Goal: Check status: Check status

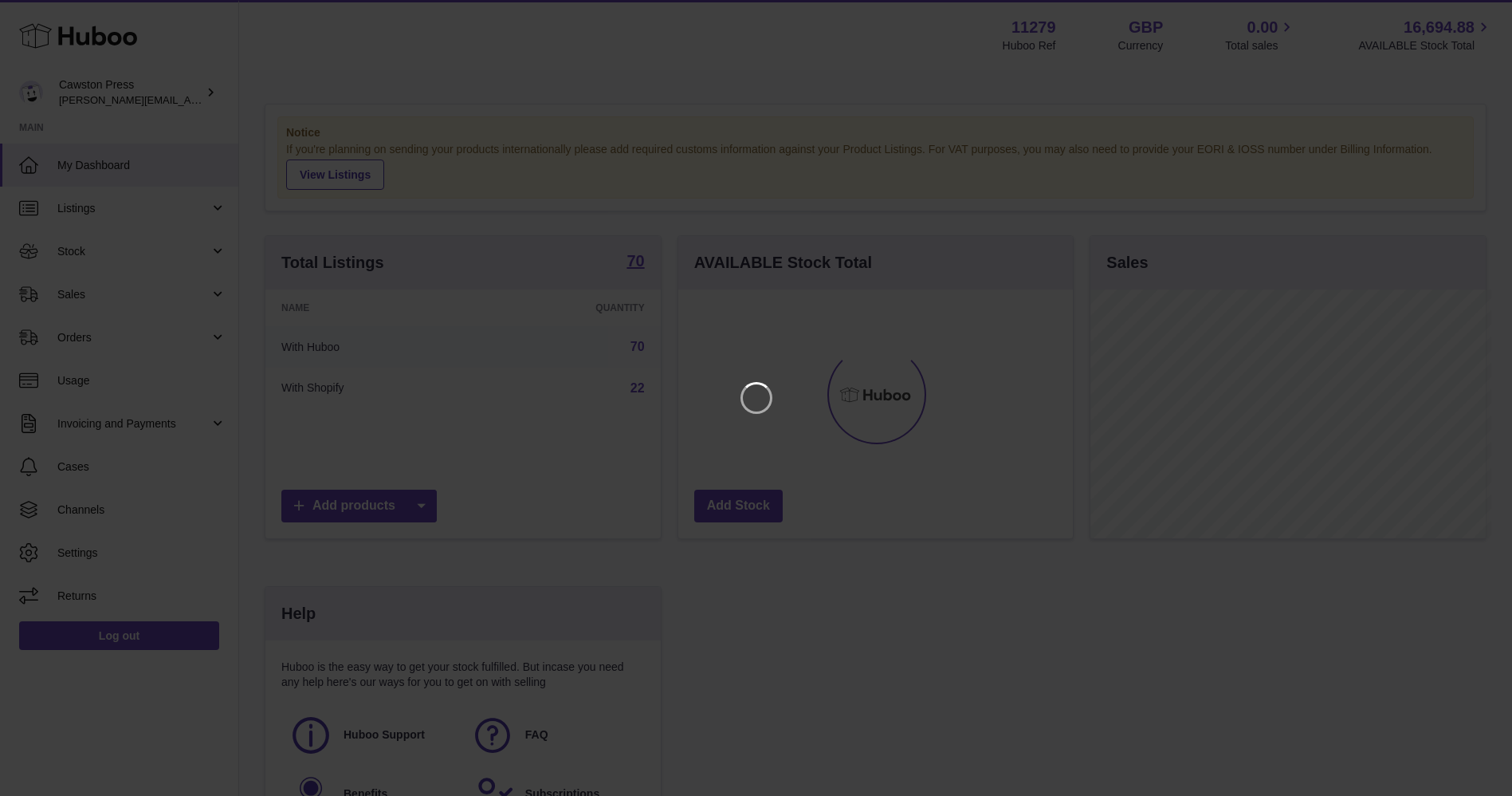
scroll to position [248, 402]
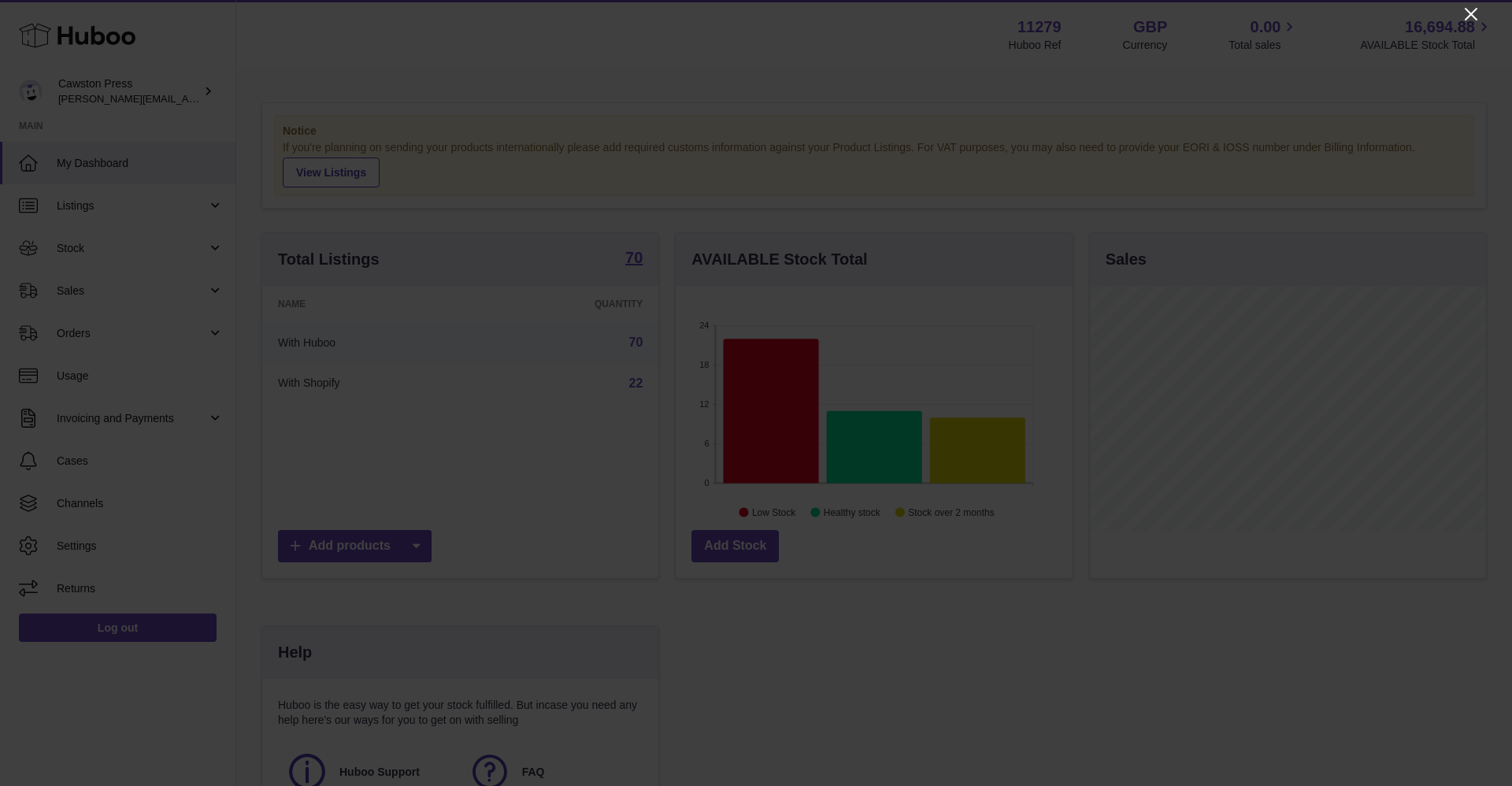
click at [1466, 19] on icon "Close" at bounding box center [1471, 15] width 13 height 13
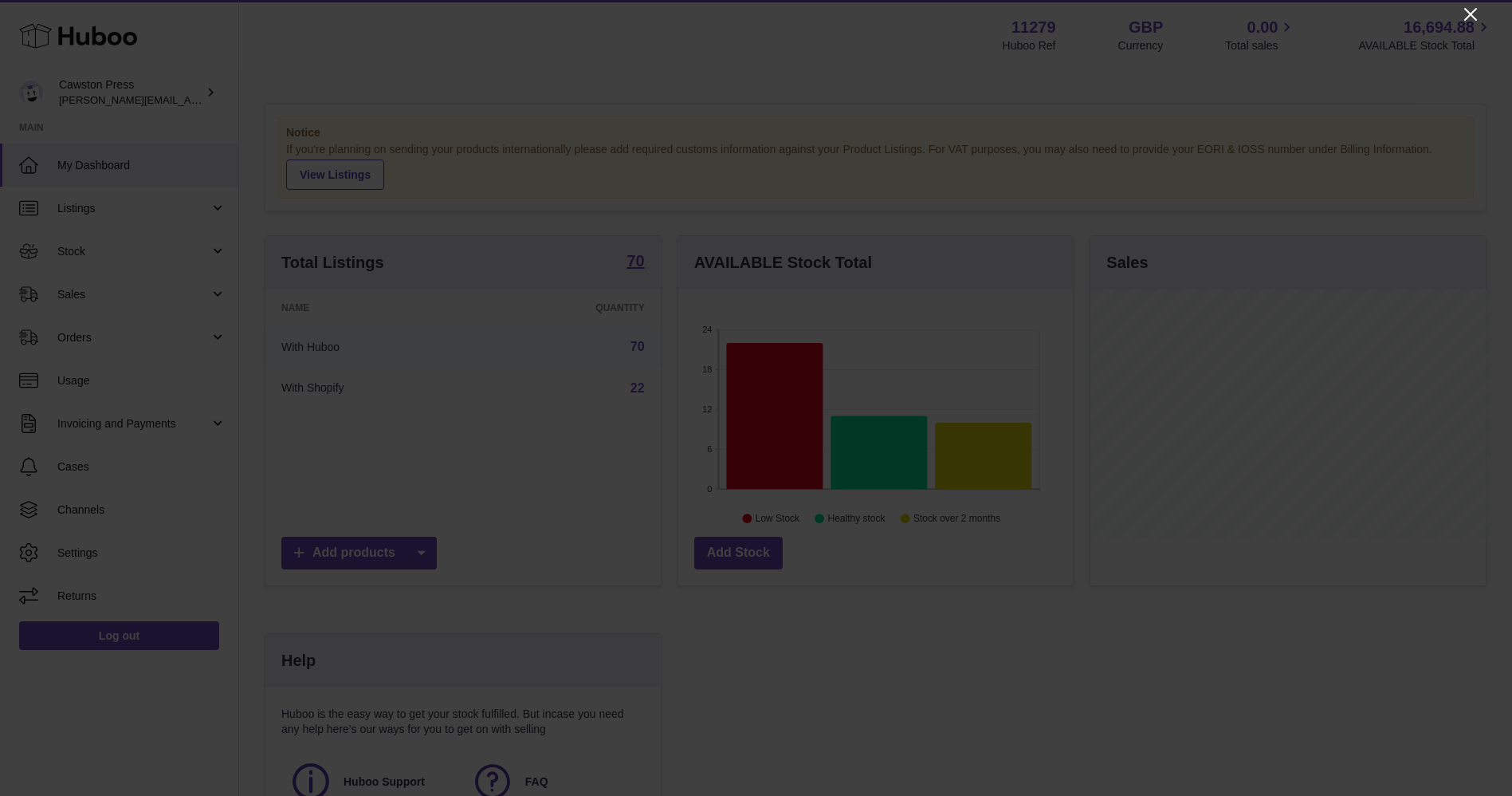
scroll to position [797442, 796842]
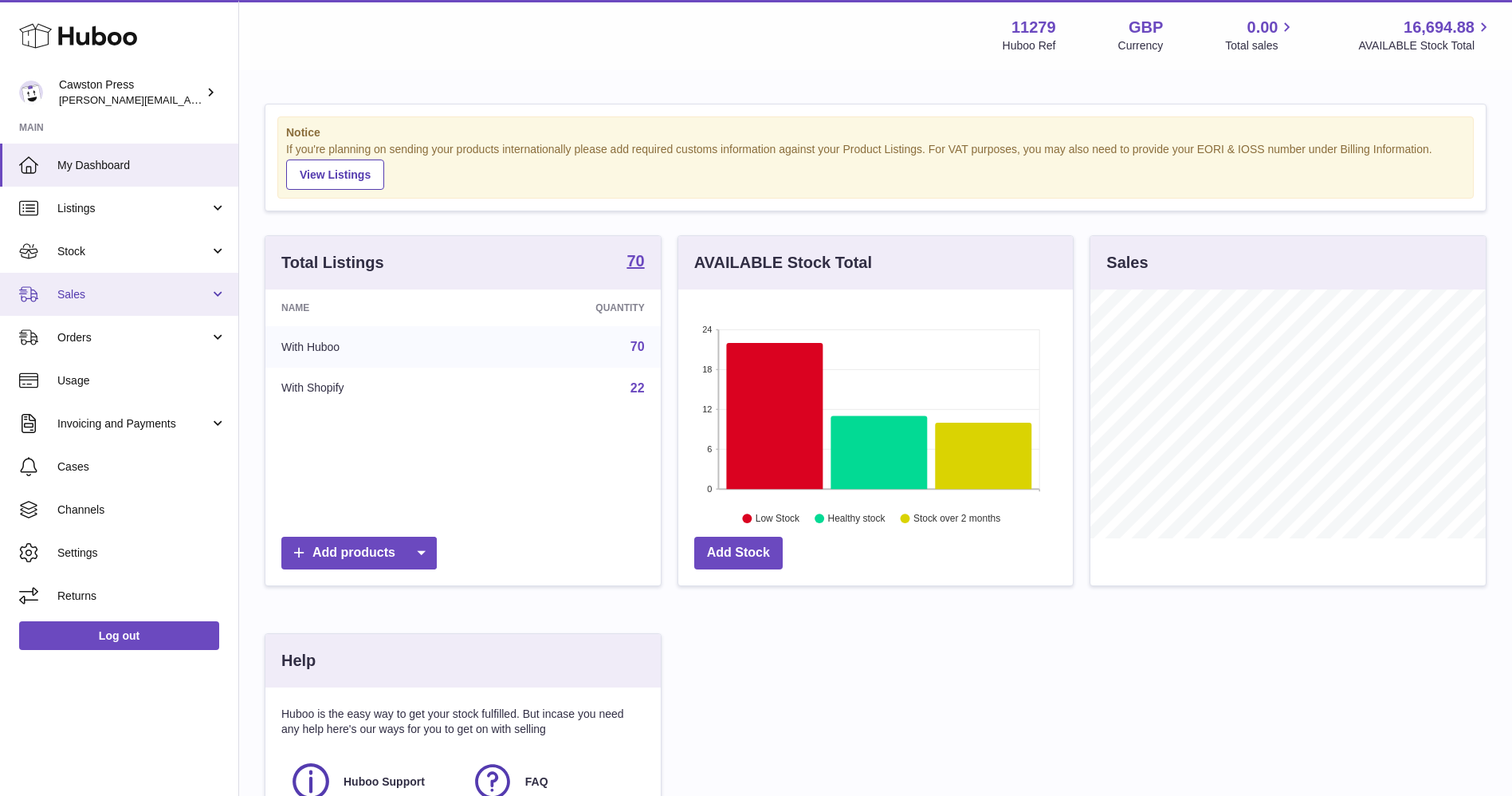
click at [175, 285] on link "Sales" at bounding box center [119, 294] width 238 height 43
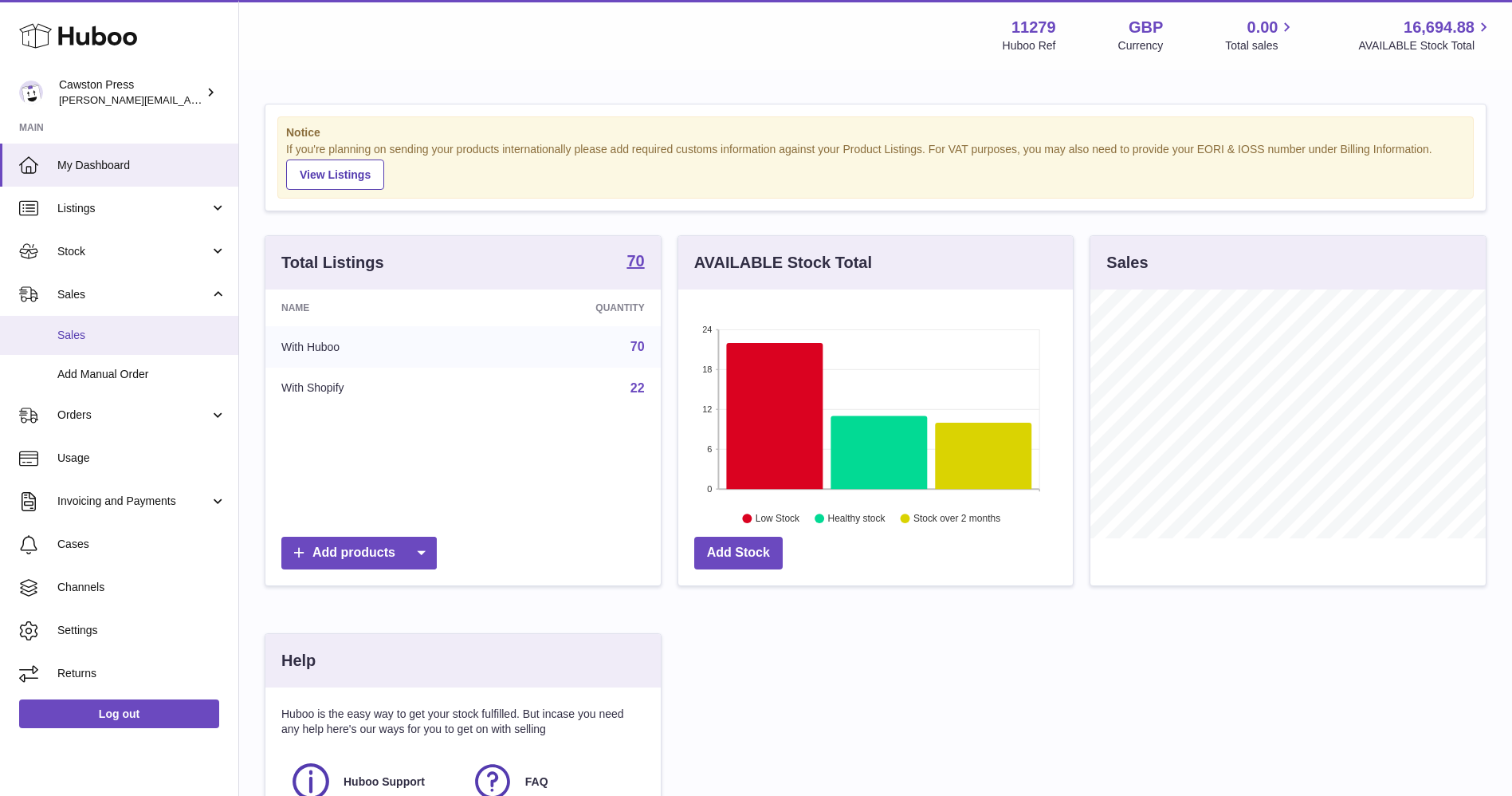
click at [145, 327] on link "Sales" at bounding box center [119, 335] width 238 height 39
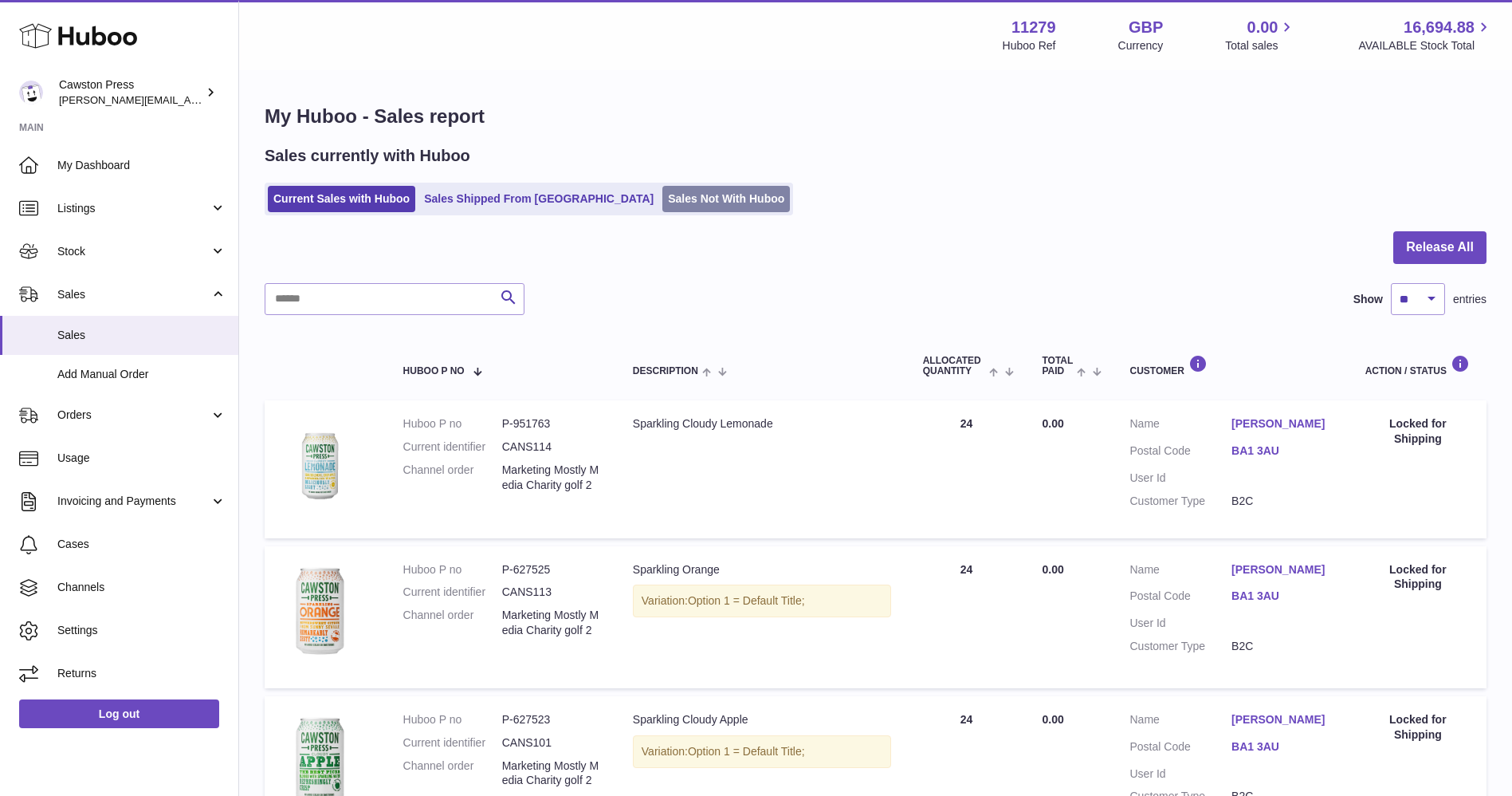
click at [662, 196] on link "Sales Not With Huboo" at bounding box center [726, 199] width 128 height 27
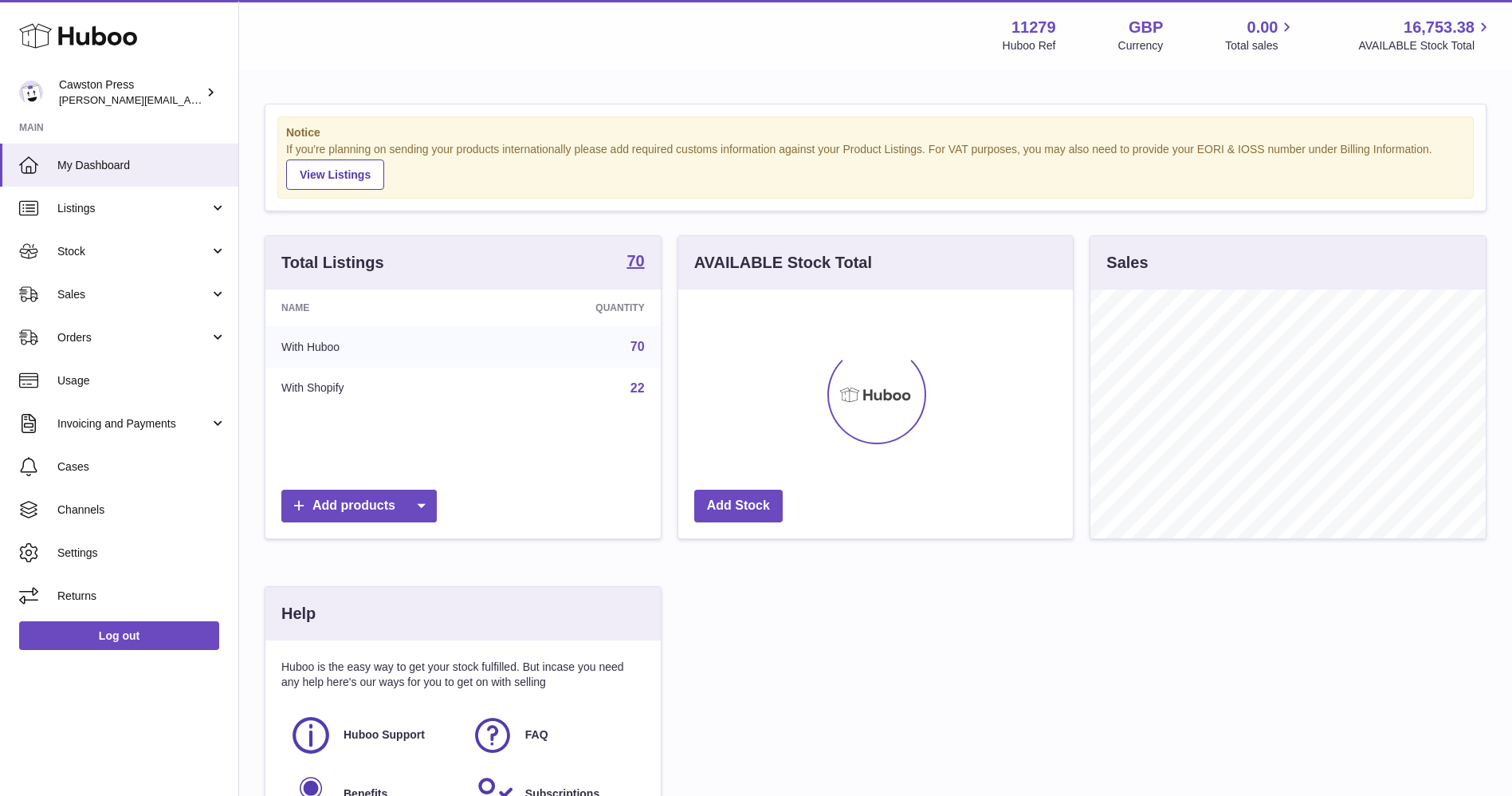
scroll to position [248, 395]
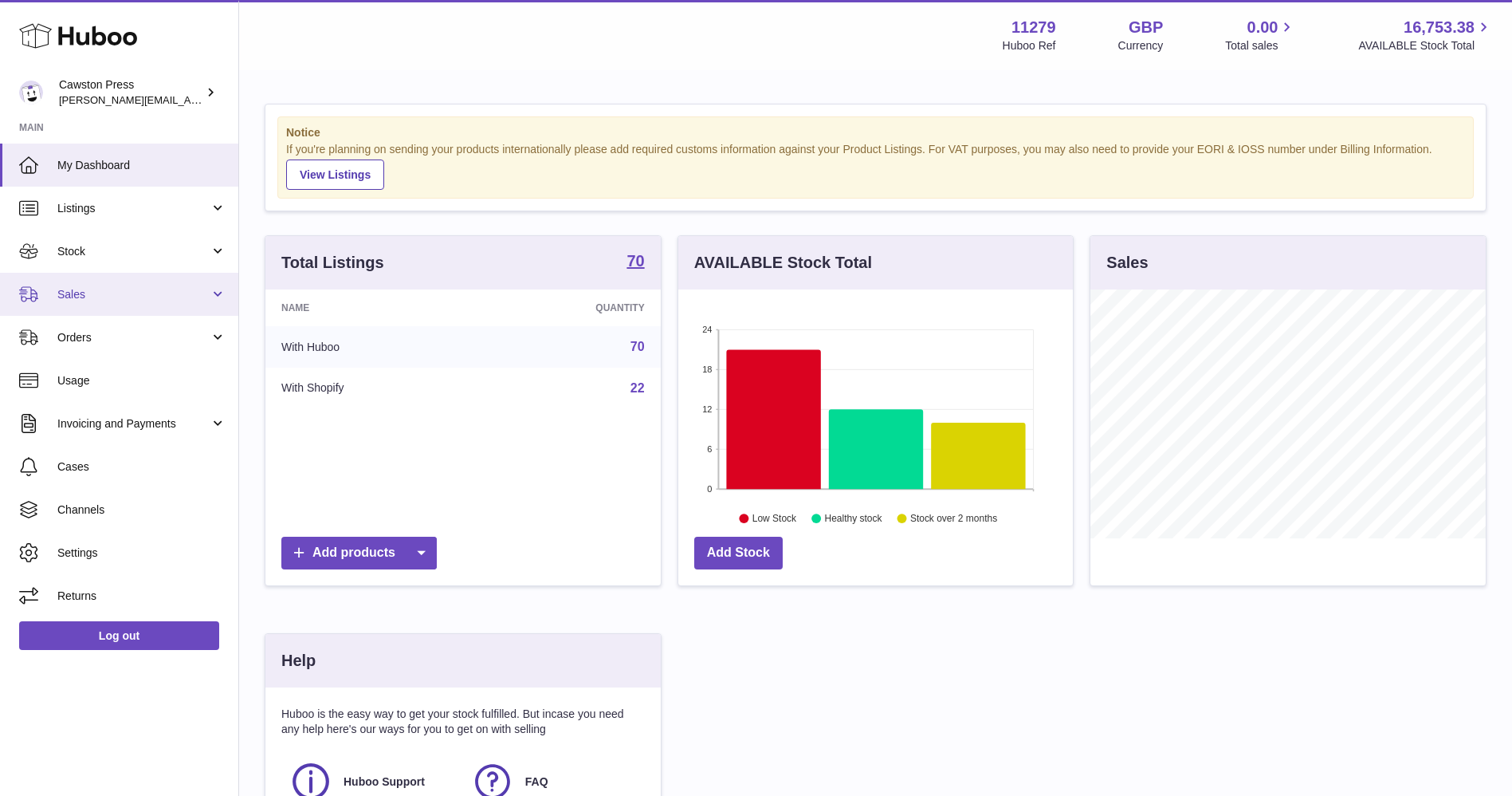
click at [142, 282] on link "Sales" at bounding box center [119, 294] width 238 height 43
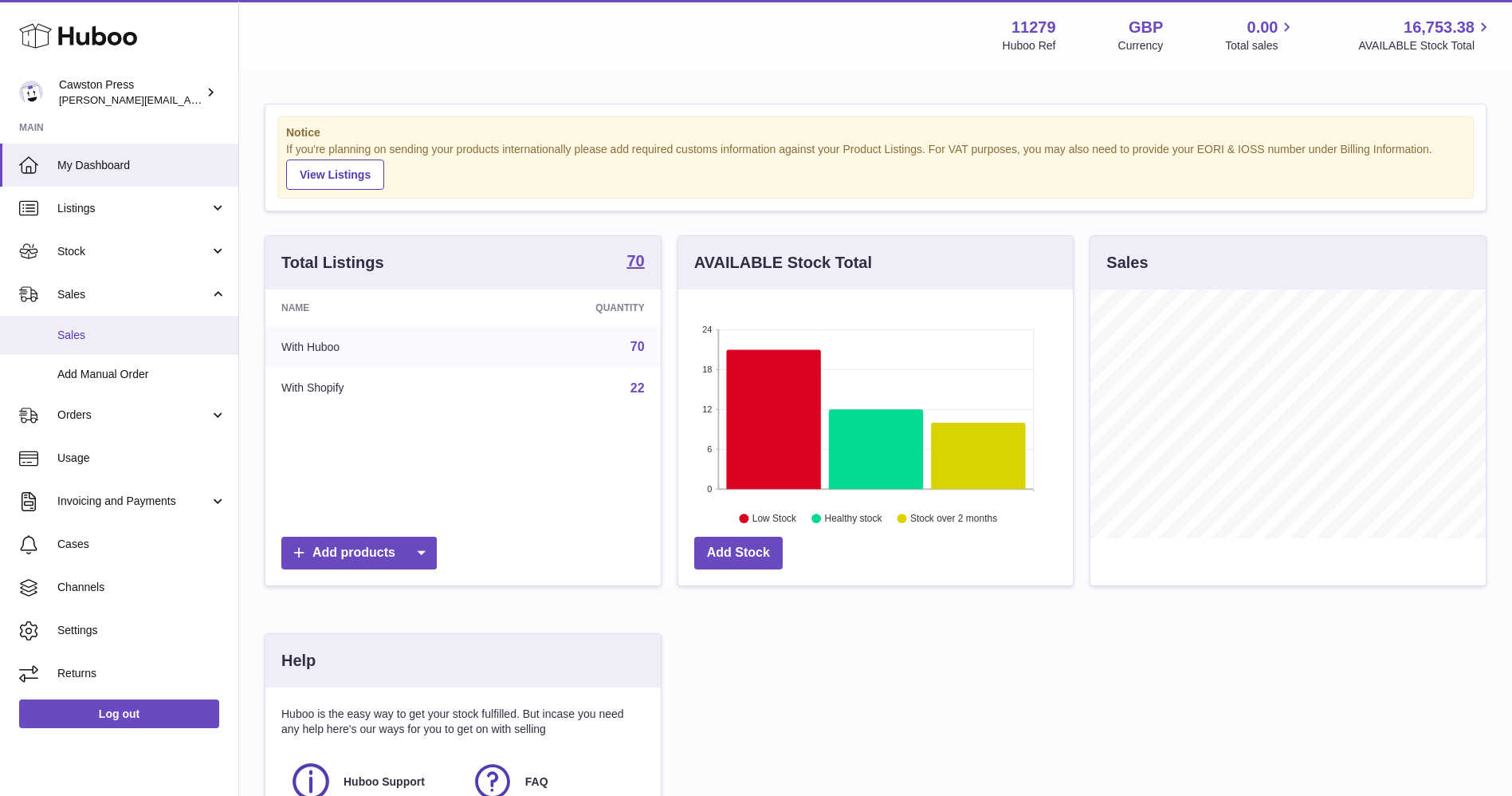
click at [149, 350] on link "Sales" at bounding box center [119, 335] width 238 height 39
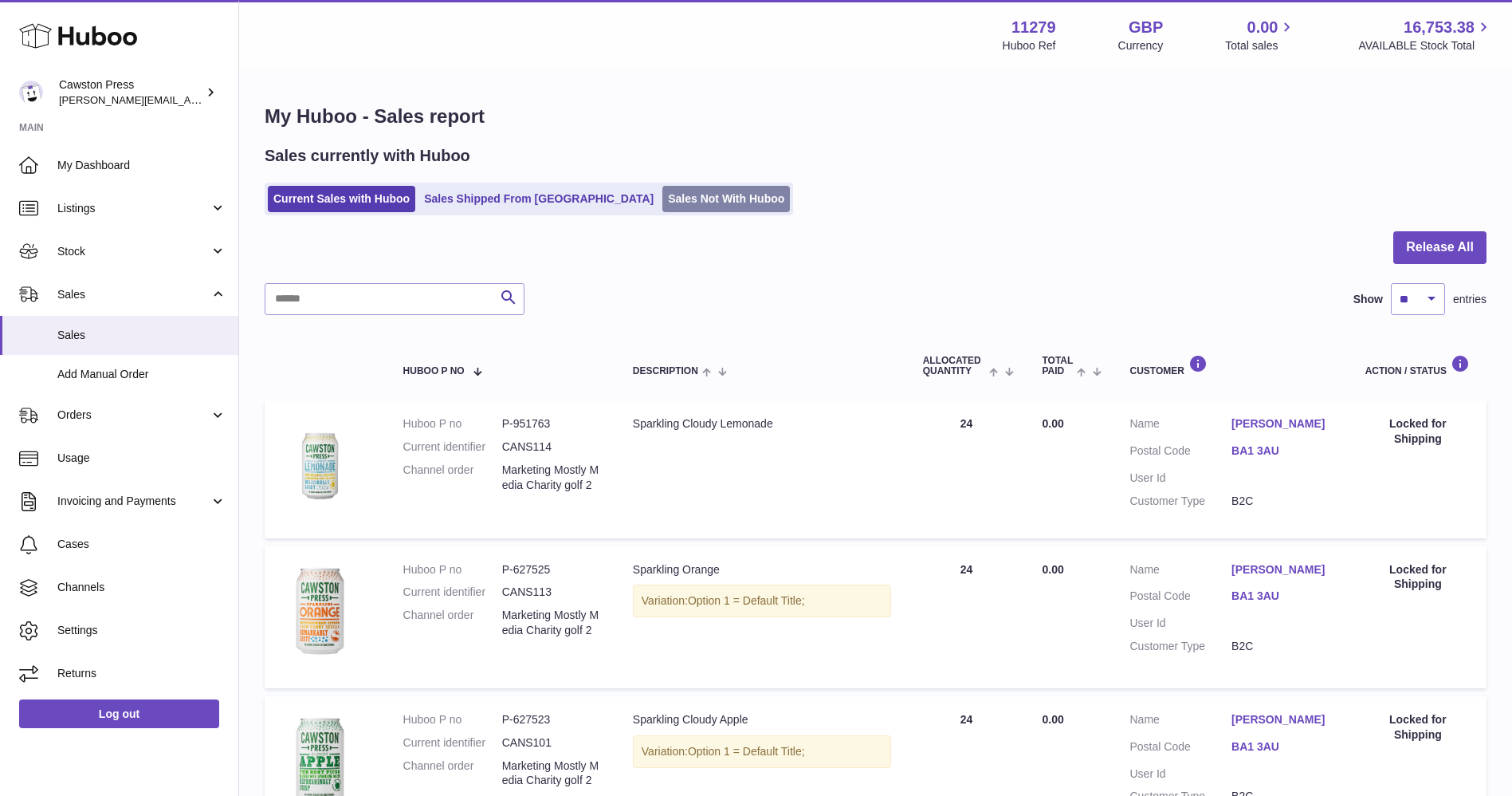
click at [662, 204] on link "Sales Not With Huboo" at bounding box center [726, 199] width 128 height 27
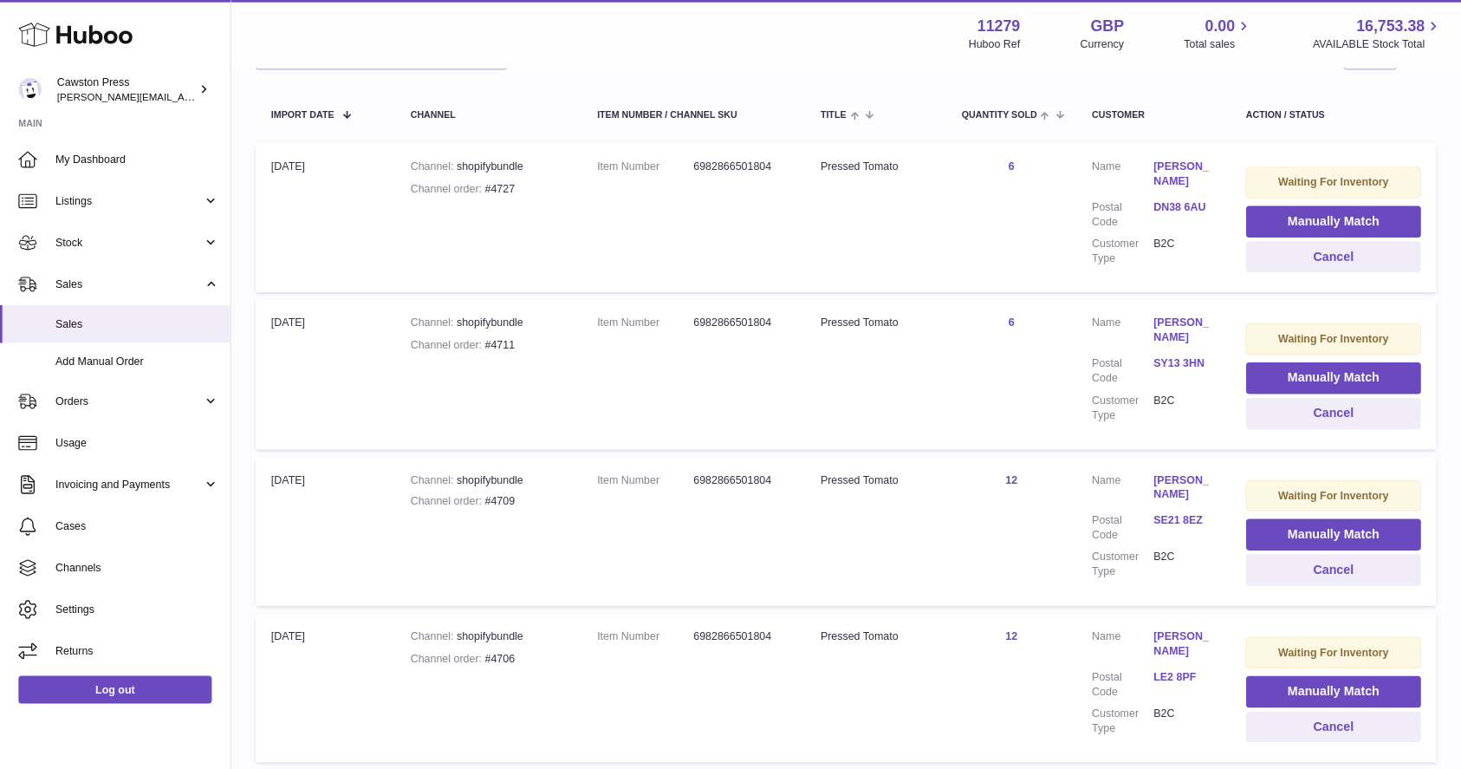
scroll to position [173, 0]
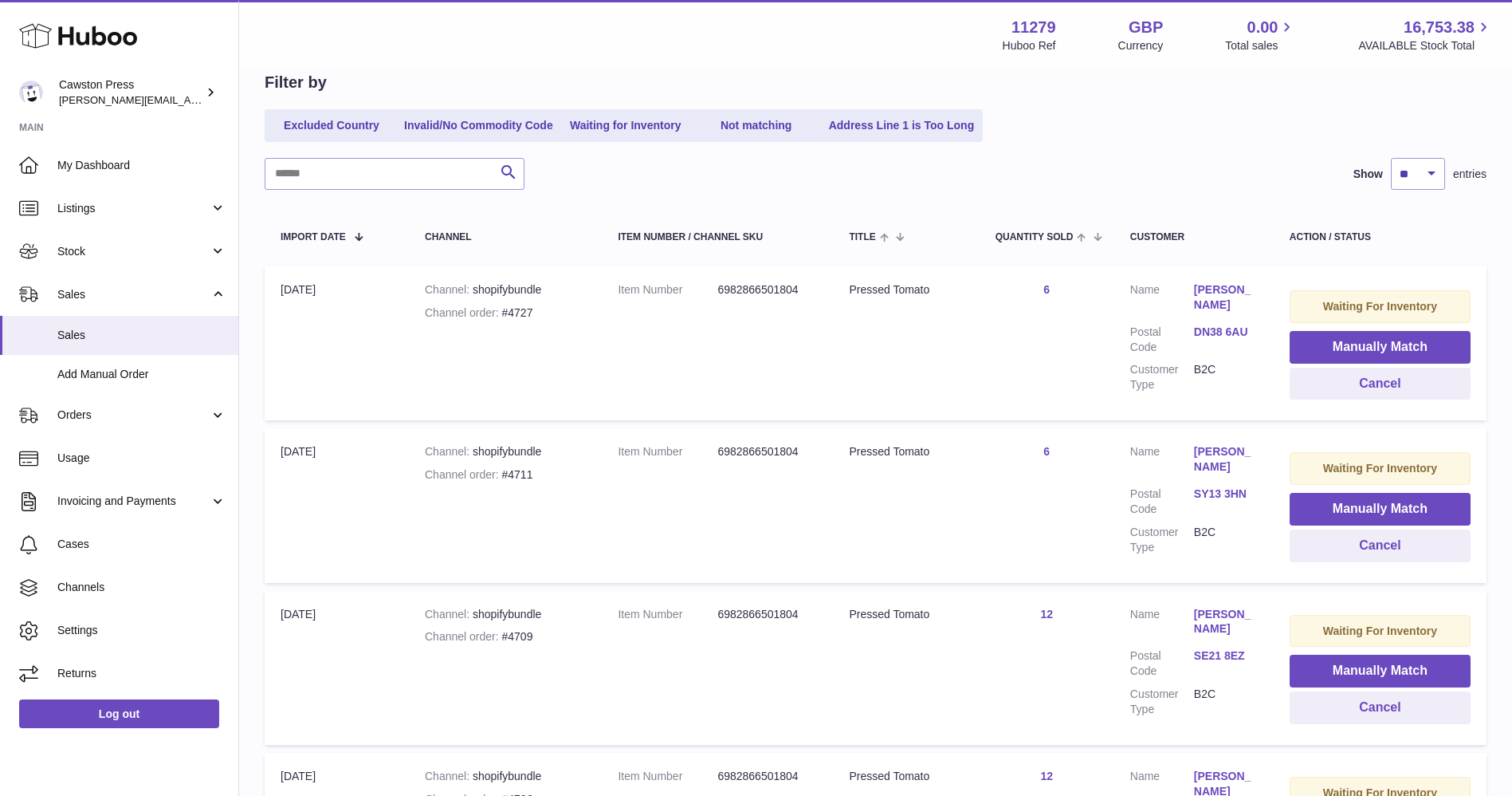
drag, startPoint x: 1059, startPoint y: 498, endPoint x: 1051, endPoint y: 492, distance: 10.0
click at [1051, 492] on td "Quantity Sold 6" at bounding box center [1047, 504] width 134 height 154
click at [1361, 113] on div "Excluded Country Invalid/No Commodity Code Waiting for Inventory Not matching A…" at bounding box center [876, 126] width 1222 height 33
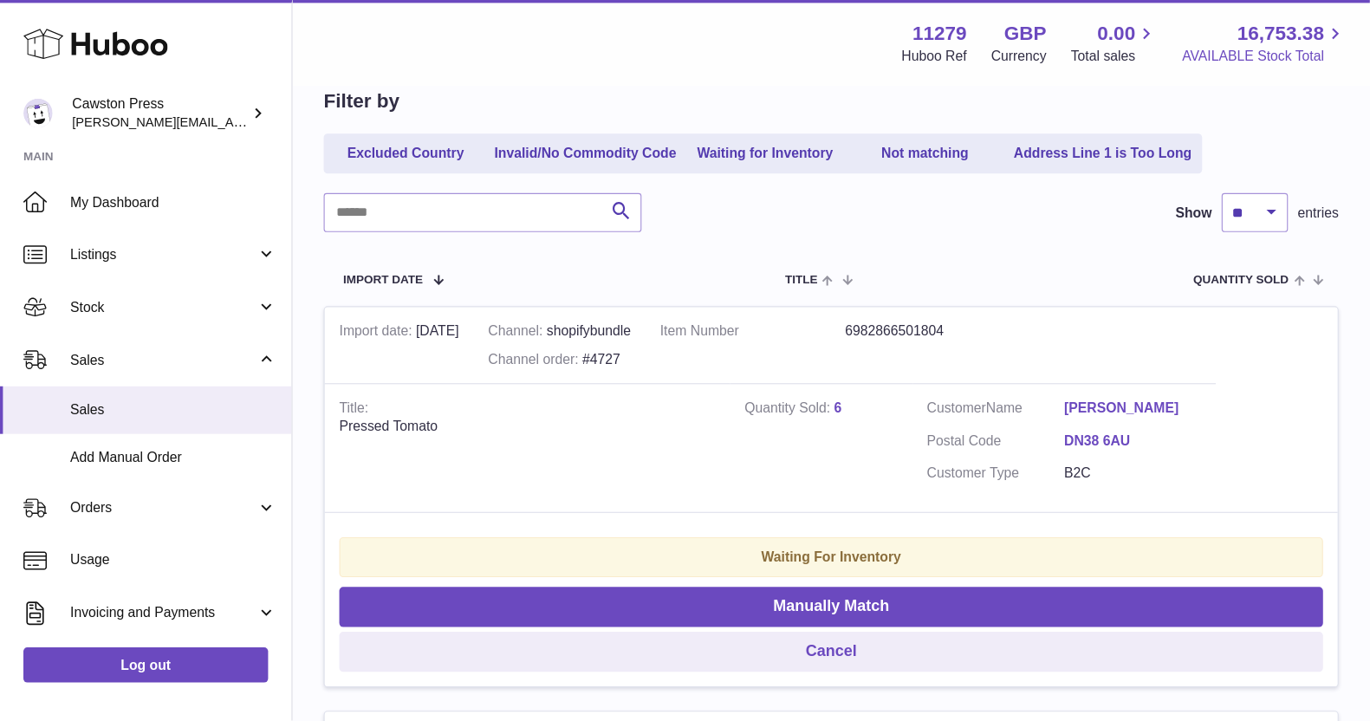
scroll to position [173, 0]
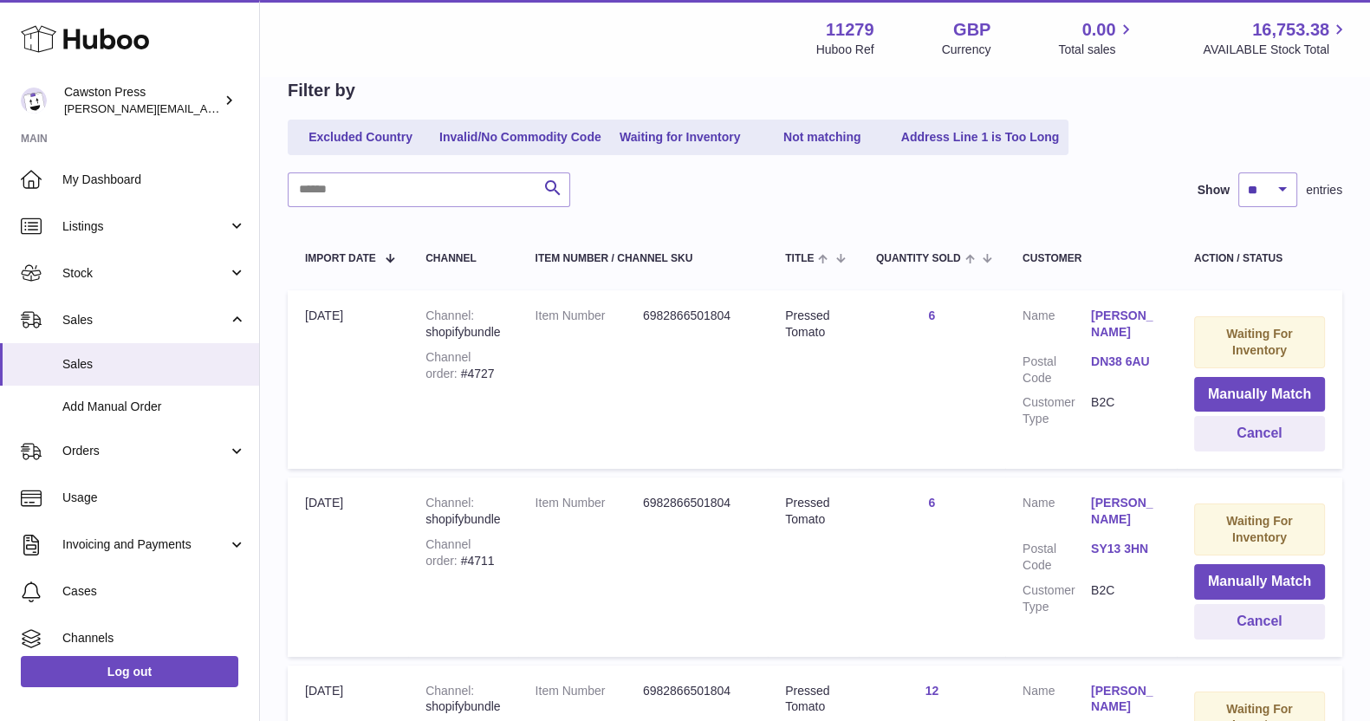
drag, startPoint x: 1569, startPoint y: 36, endPoint x: 895, endPoint y: 349, distance: 743.5
click at [895, 349] on td "Quantity Sold 6" at bounding box center [932, 379] width 146 height 179
drag, startPoint x: 1368, startPoint y: 291, endPoint x: 1379, endPoint y: 330, distance: 40.6
click at [1370, 330] on html ".st0{fill:#141414;}" at bounding box center [685, 187] width 1370 height 721
drag, startPoint x: 1386, startPoint y: 387, endPoint x: 967, endPoint y: 453, distance: 424.7
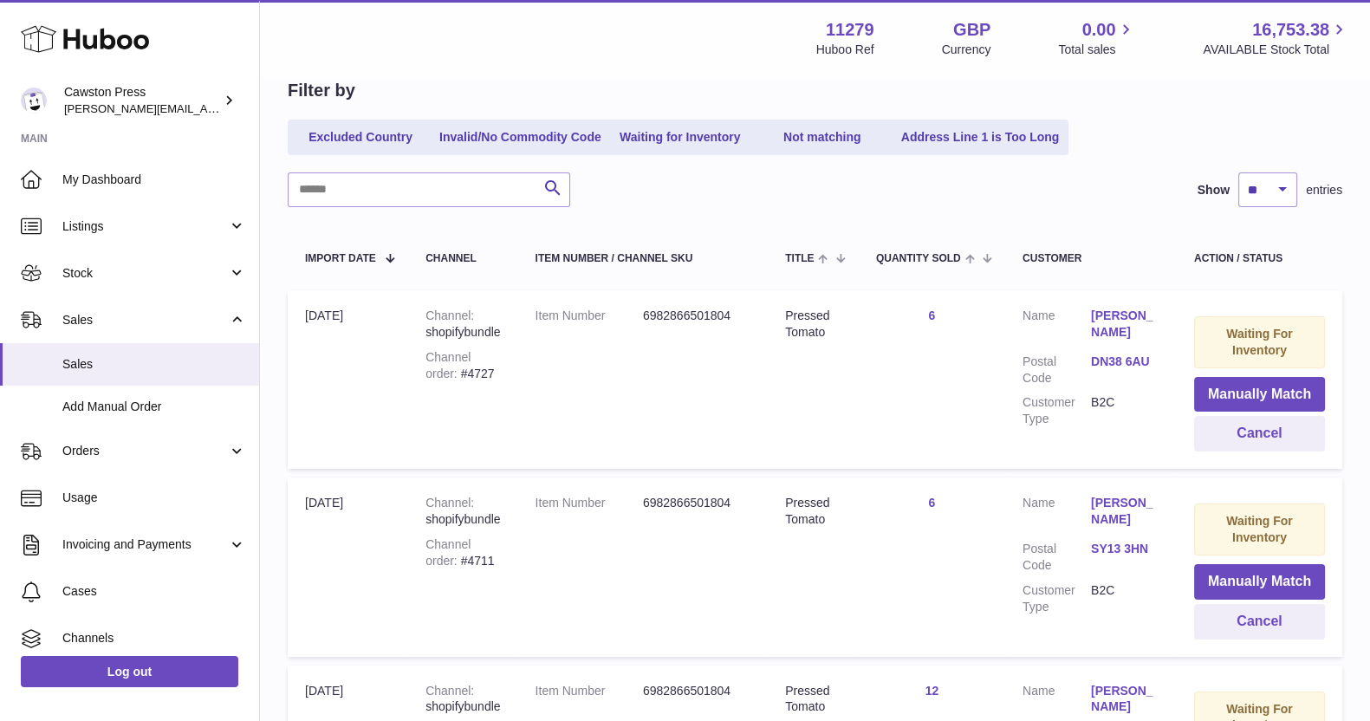
click at [967, 453] on td "Quantity Sold 6" at bounding box center [932, 379] width 146 height 179
click at [739, 189] on div "Search Show ** ** ** *** entries" at bounding box center [815, 190] width 1055 height 35
drag, startPoint x: 753, startPoint y: 310, endPoint x: 677, endPoint y: 169, distance: 160.6
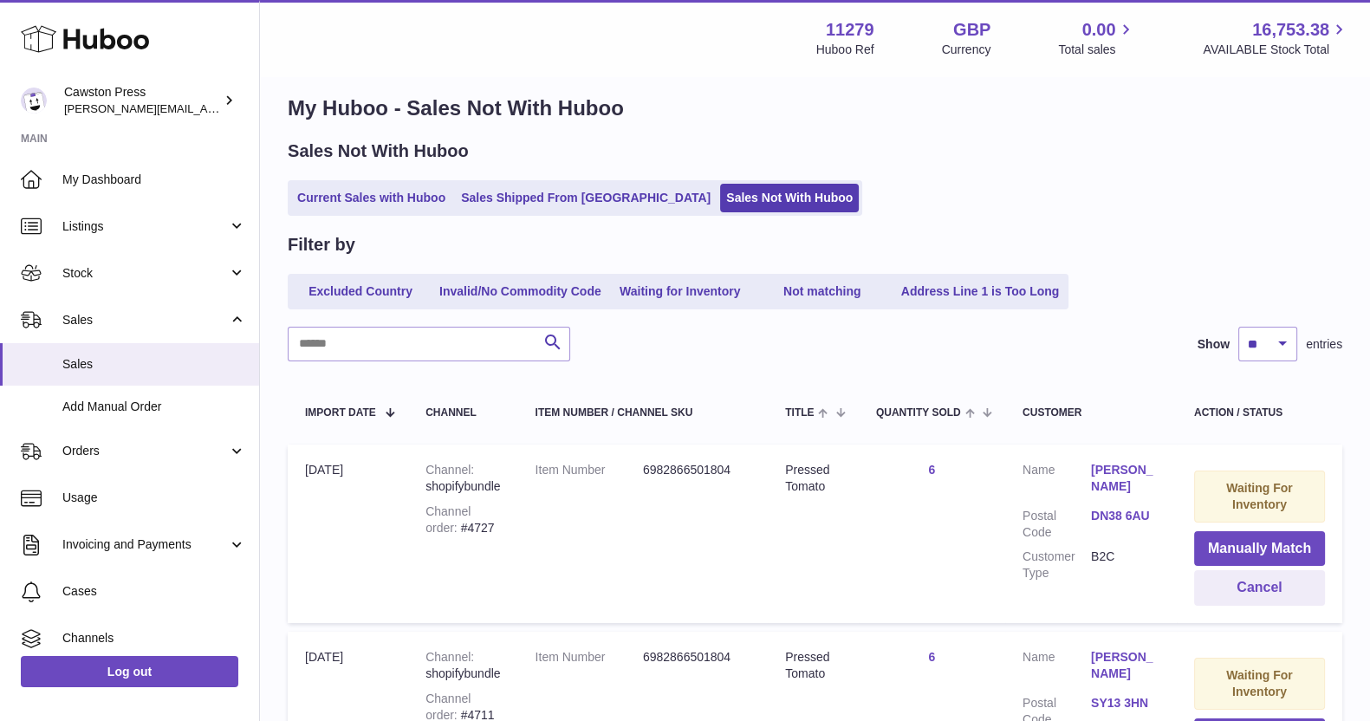
scroll to position [0, 0]
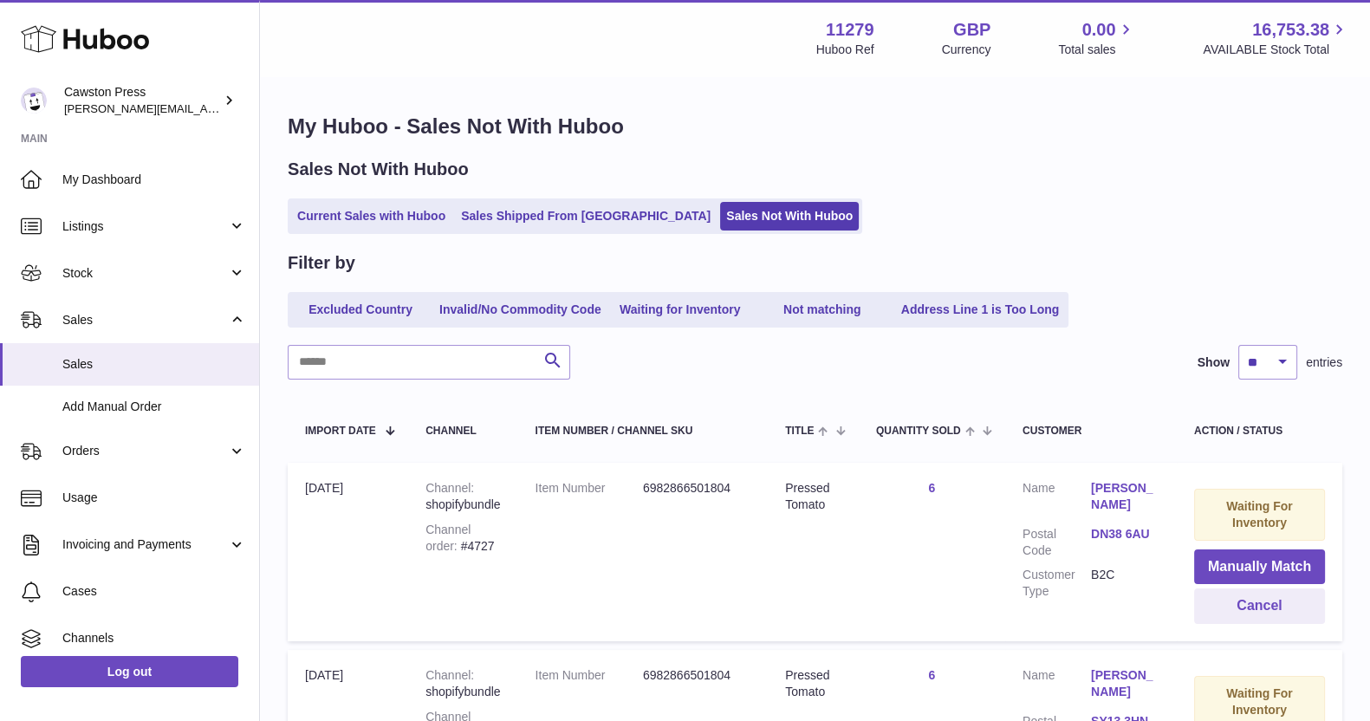
drag, startPoint x: 1362, startPoint y: 0, endPoint x: 949, endPoint y: 118, distance: 429.1
click at [949, 118] on h1 "My Huboo - Sales Not With Huboo" at bounding box center [815, 127] width 1055 height 28
click at [126, 309] on link "Sales" at bounding box center [129, 319] width 259 height 47
